Goal: Navigation & Orientation: Understand site structure

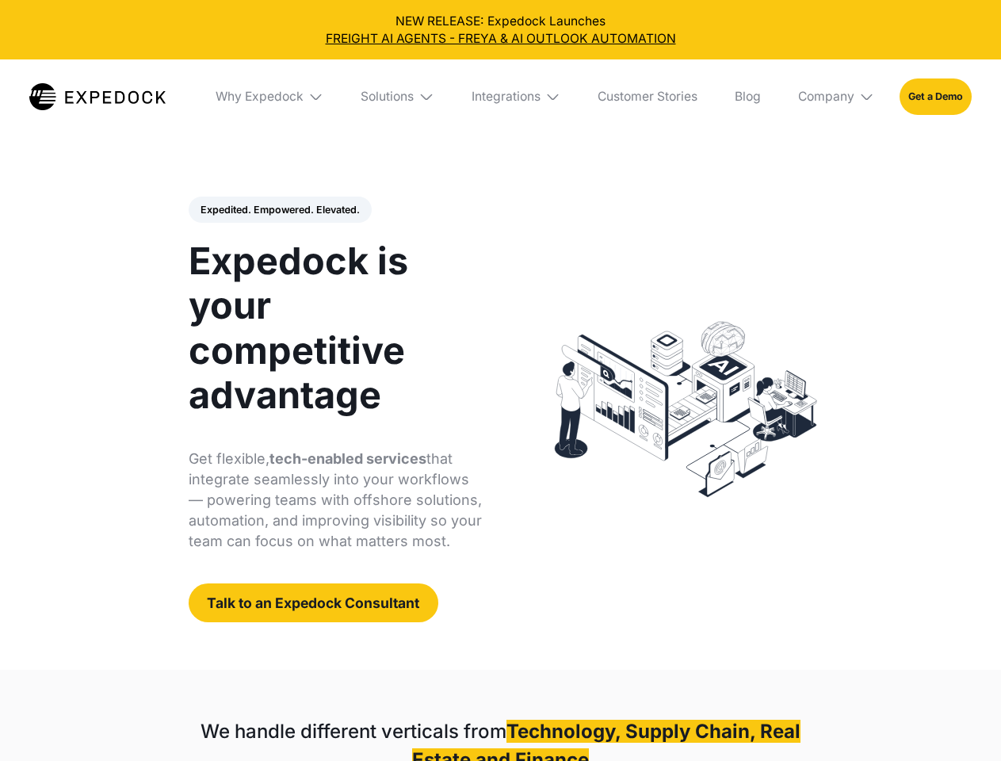
select select
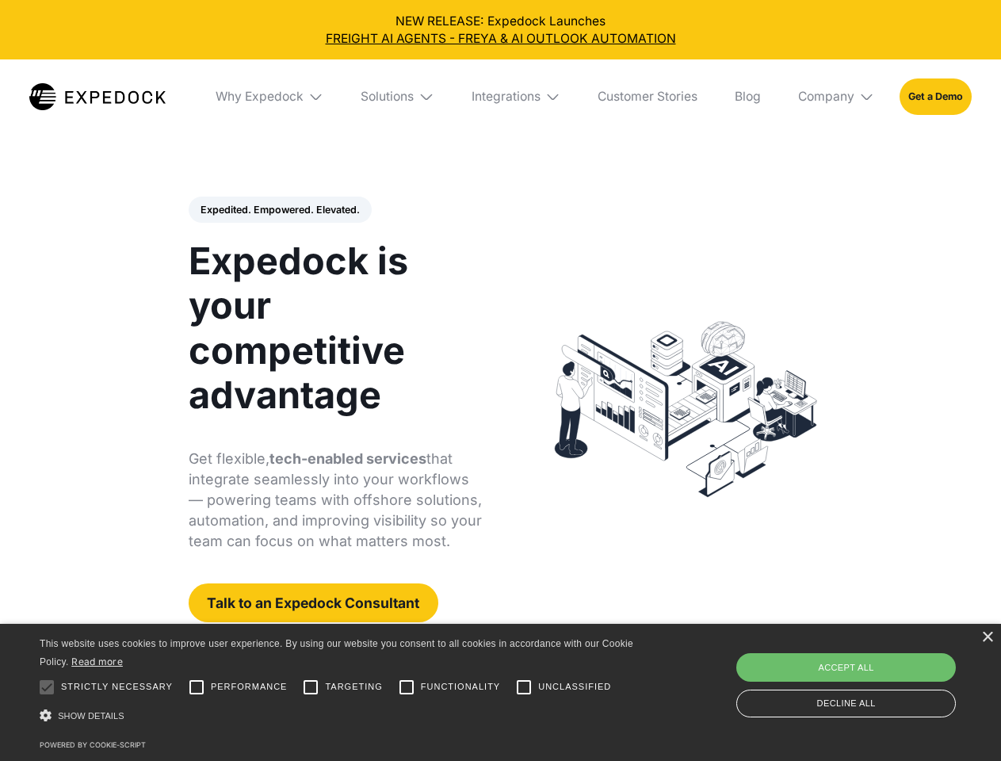
click at [500, 97] on div "Integrations" at bounding box center [506, 97] width 69 height 16
click at [270, 97] on div "Why Expedock" at bounding box center [260, 97] width 88 height 16
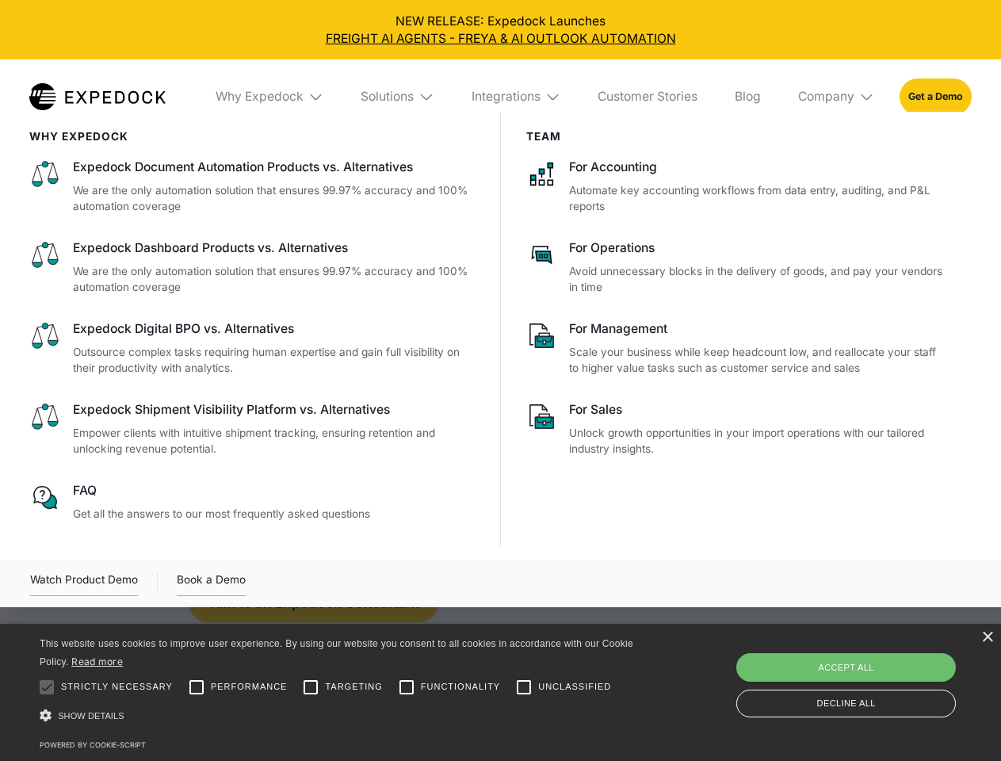
click at [399, 97] on div "Solutions" at bounding box center [387, 97] width 53 height 16
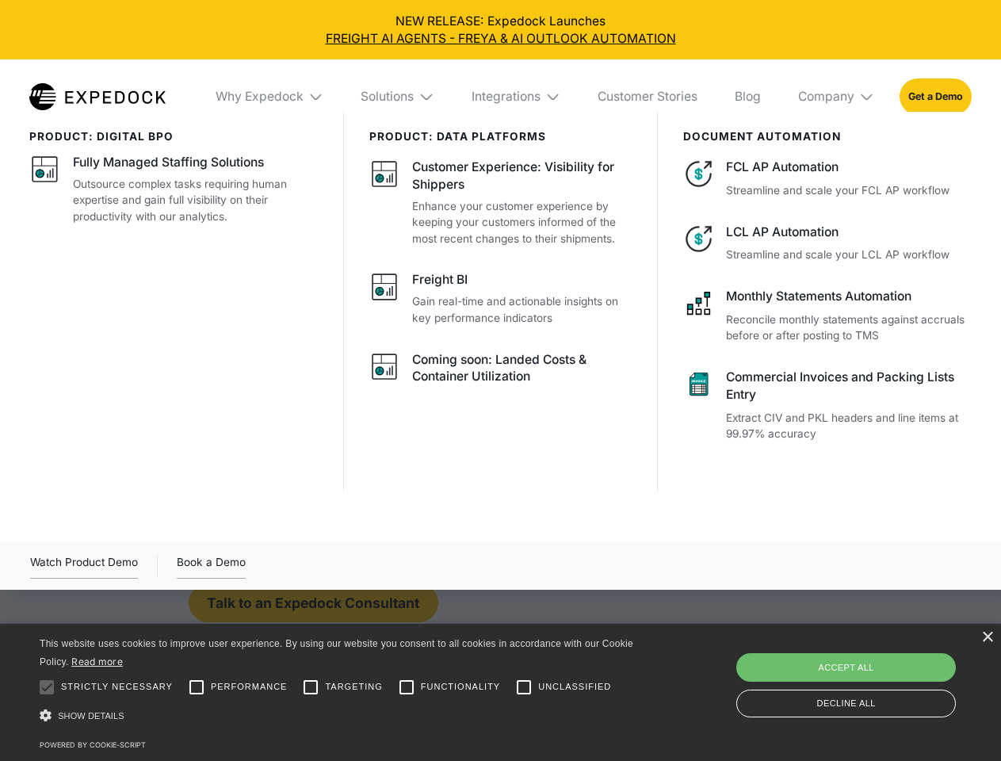
click at [517, 97] on div "Integrations" at bounding box center [506, 97] width 69 height 16
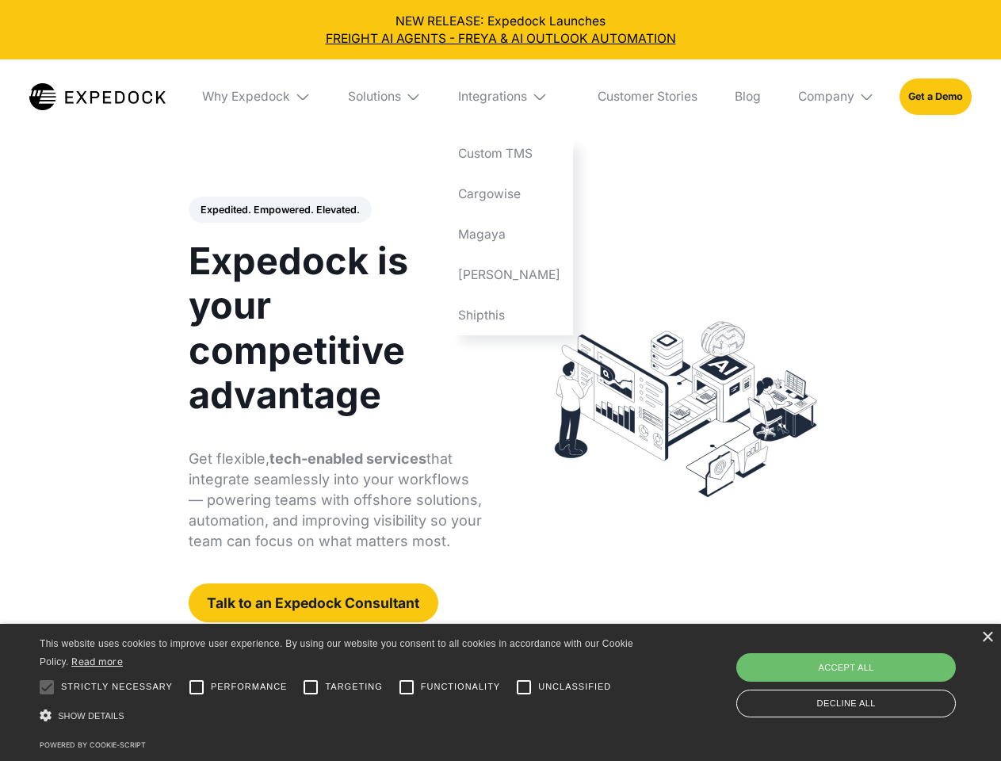
click at [837, 97] on div "Company" at bounding box center [826, 97] width 56 height 16
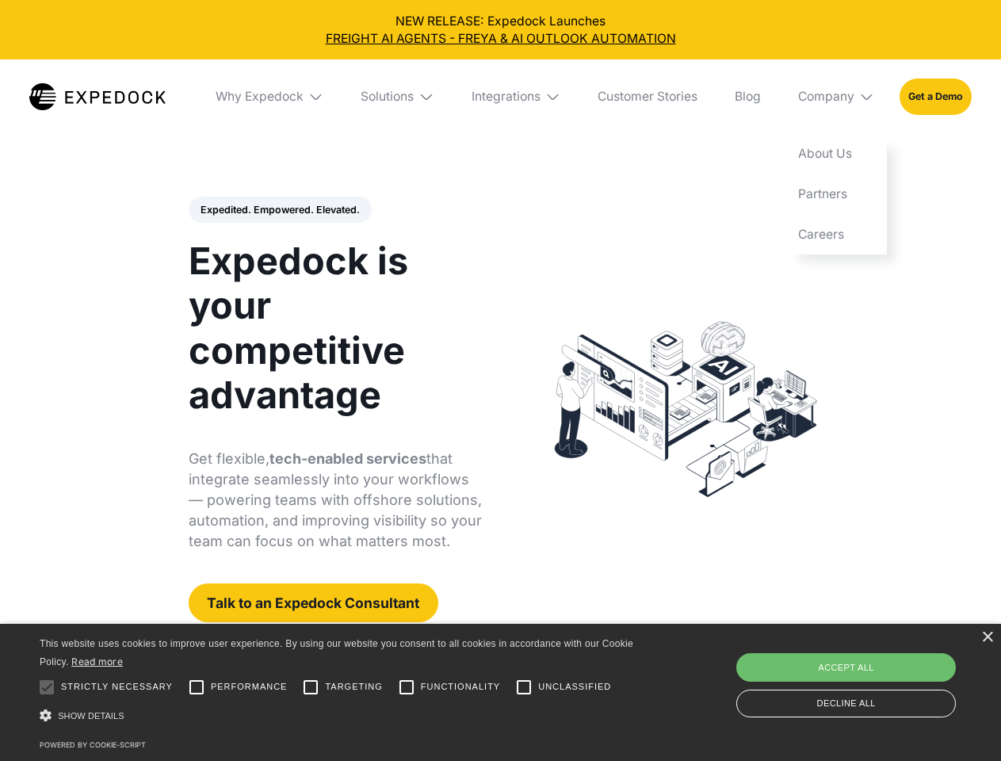
click at [279, 210] on div "Expedited. Empowered. Elevated. Automate Freight Document Extraction at 99.97% …" at bounding box center [336, 410] width 294 height 426
click at [47, 687] on div at bounding box center [47, 687] width 32 height 32
click at [197, 687] on input "Performance" at bounding box center [197, 687] width 32 height 32
checkbox input "true"
click at [311, 687] on input "Targeting" at bounding box center [311, 687] width 32 height 32
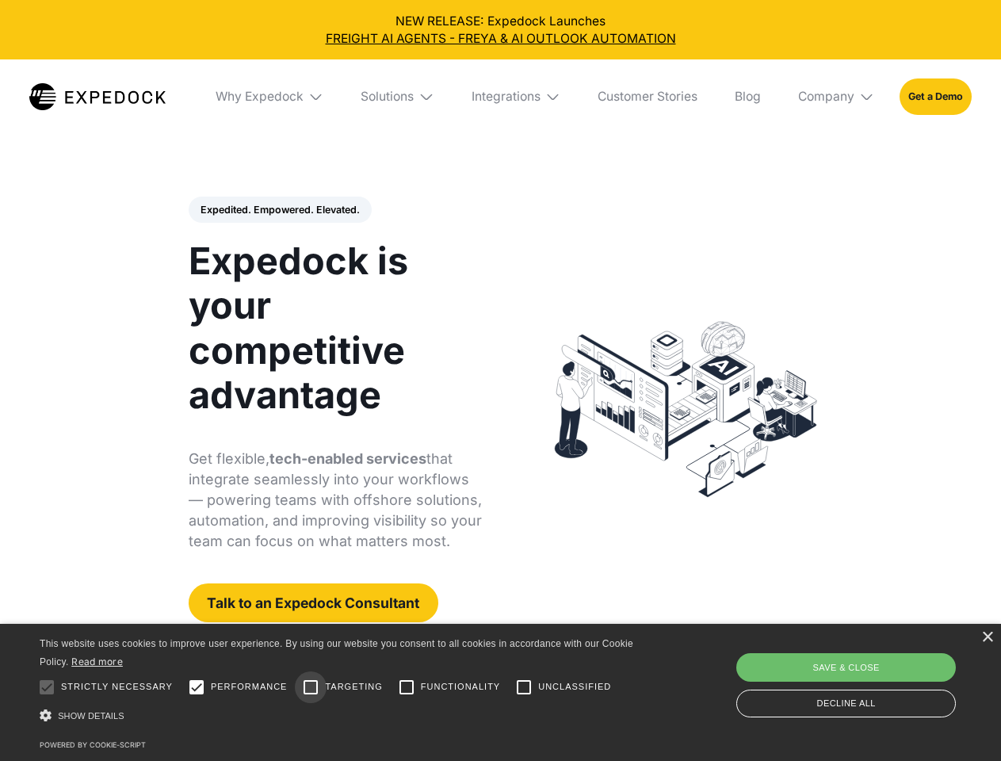
checkbox input "true"
click at [407, 687] on input "Functionality" at bounding box center [407, 687] width 32 height 32
checkbox input "true"
